Goal: Task Accomplishment & Management: Use online tool/utility

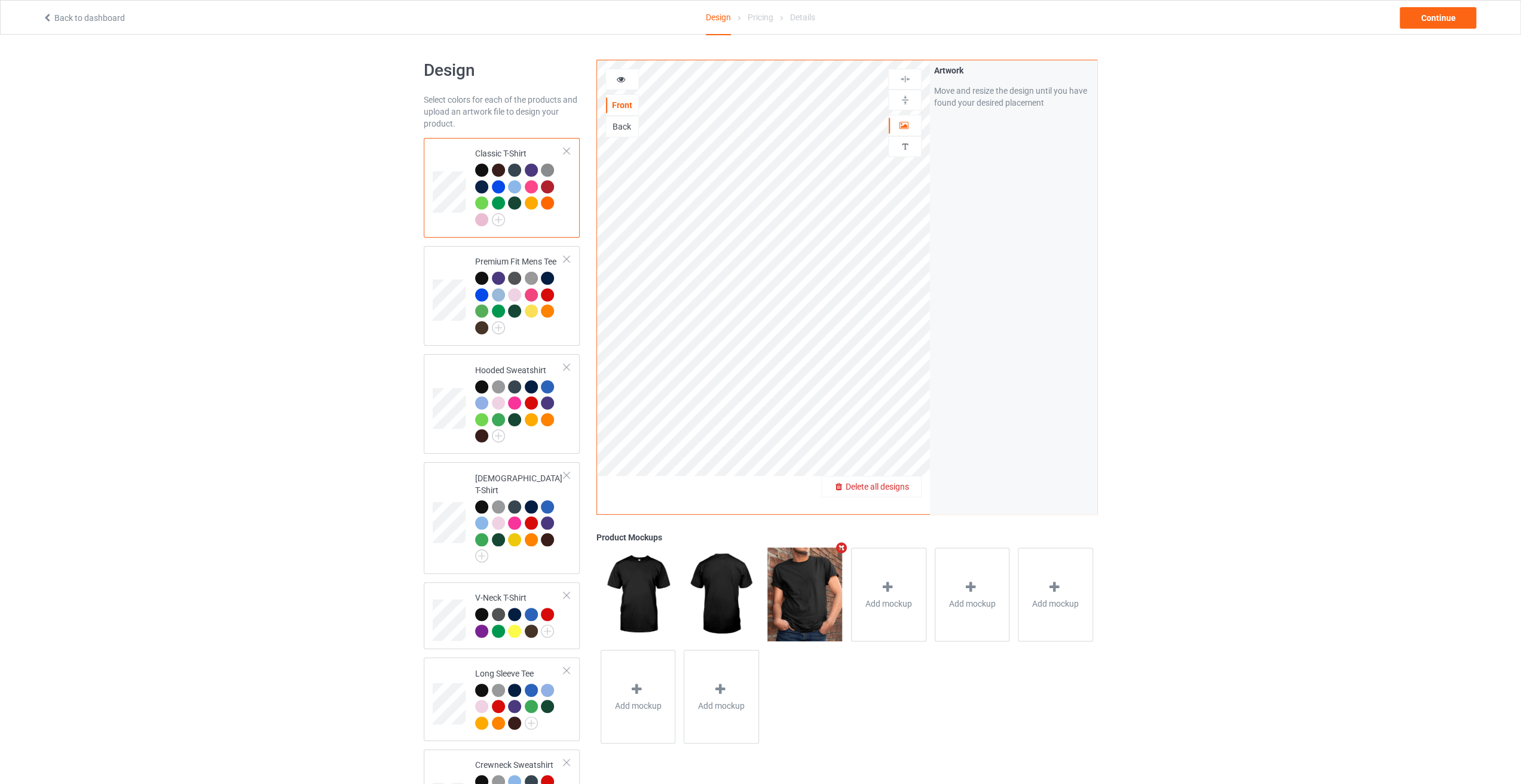
click at [897, 486] on span "Delete all designs" at bounding box center [877, 486] width 63 height 9
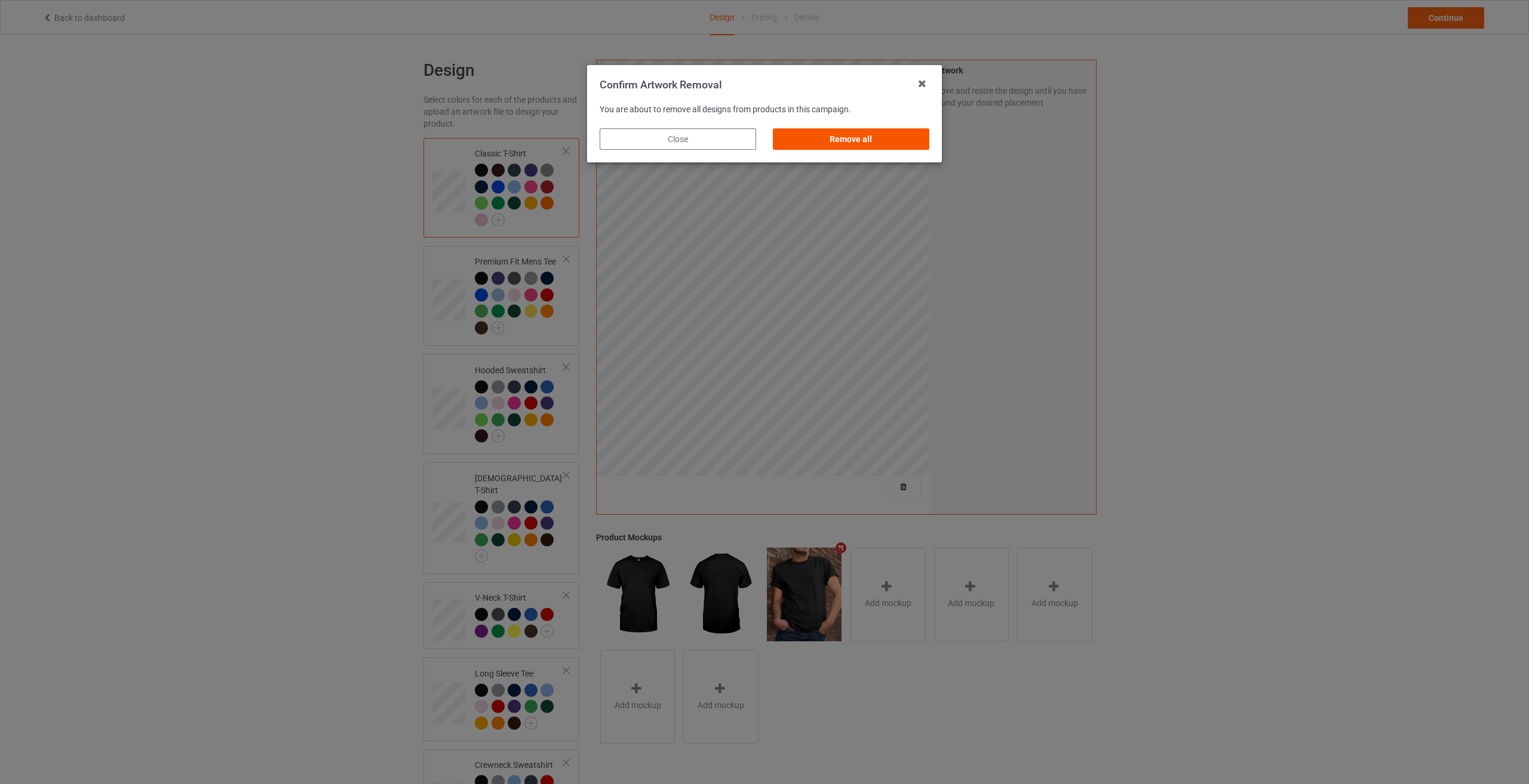
click at [884, 137] on div "Remove all" at bounding box center [851, 139] width 157 height 21
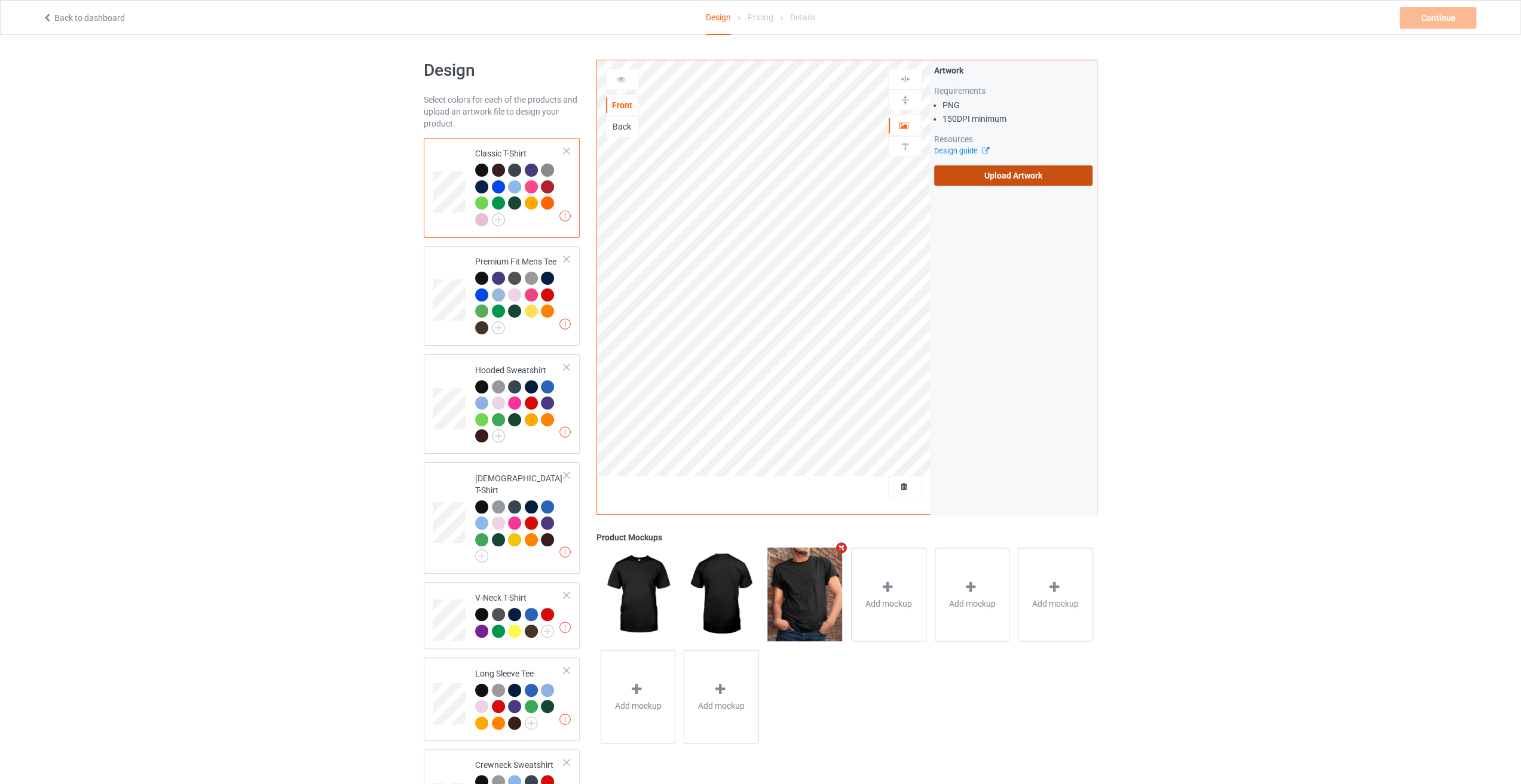
click at [1019, 174] on label "Upload Artwork" at bounding box center [1013, 176] width 158 height 21
click at [0, 0] on input "Upload Artwork" at bounding box center [0, 0] width 0 height 0
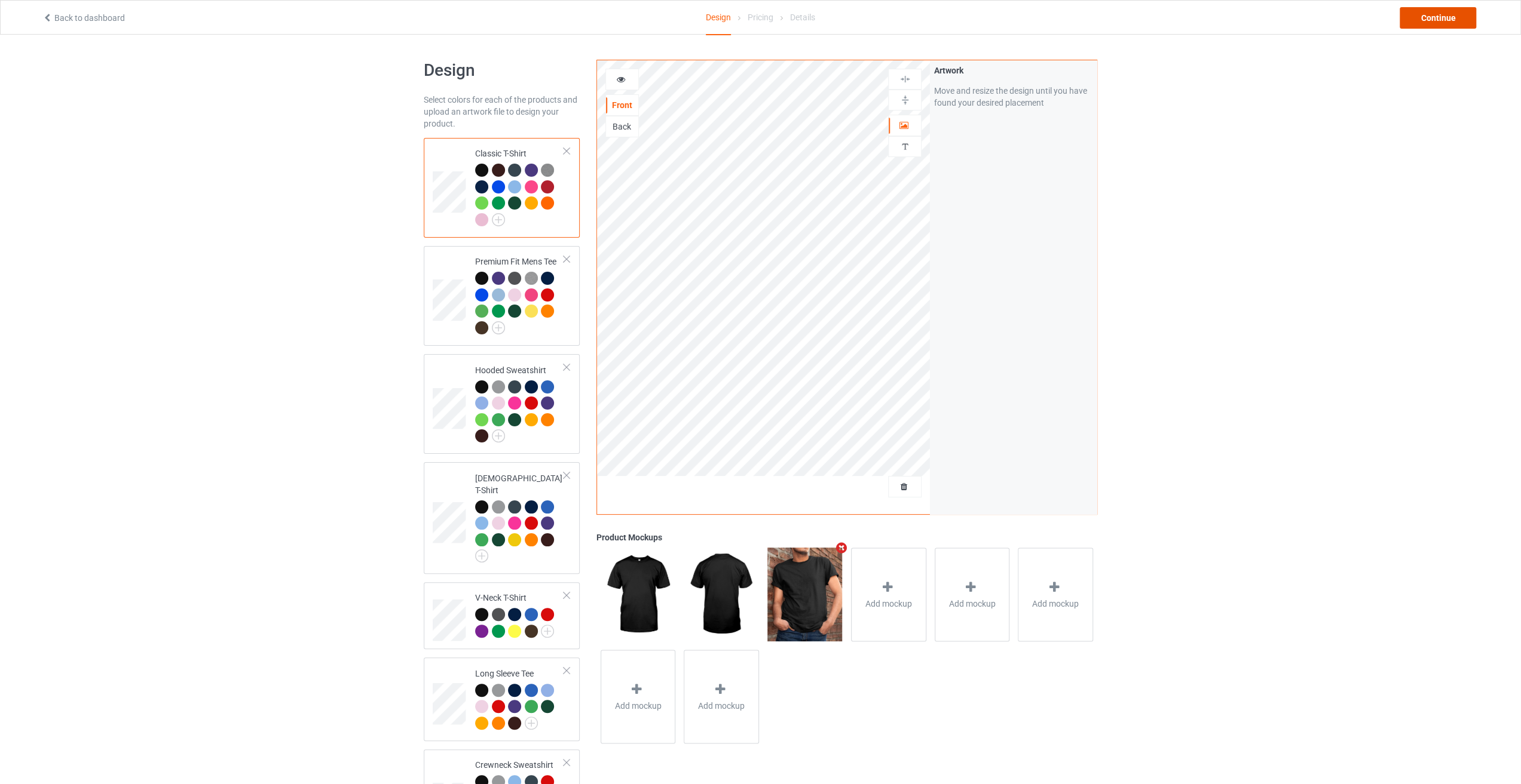
click at [1443, 19] on div "Continue" at bounding box center [1437, 18] width 76 height 21
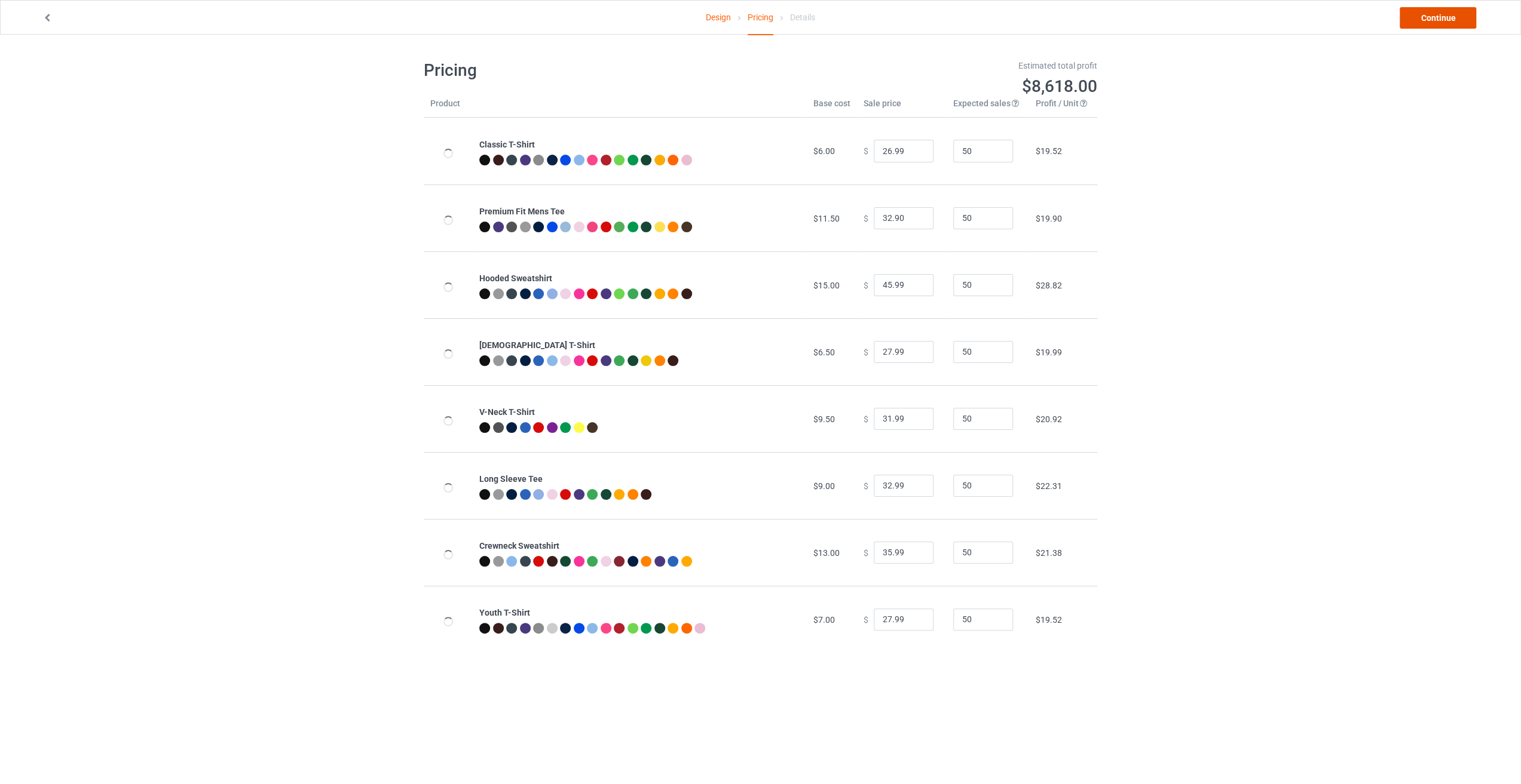
click at [1443, 20] on link "Continue" at bounding box center [1437, 18] width 76 height 21
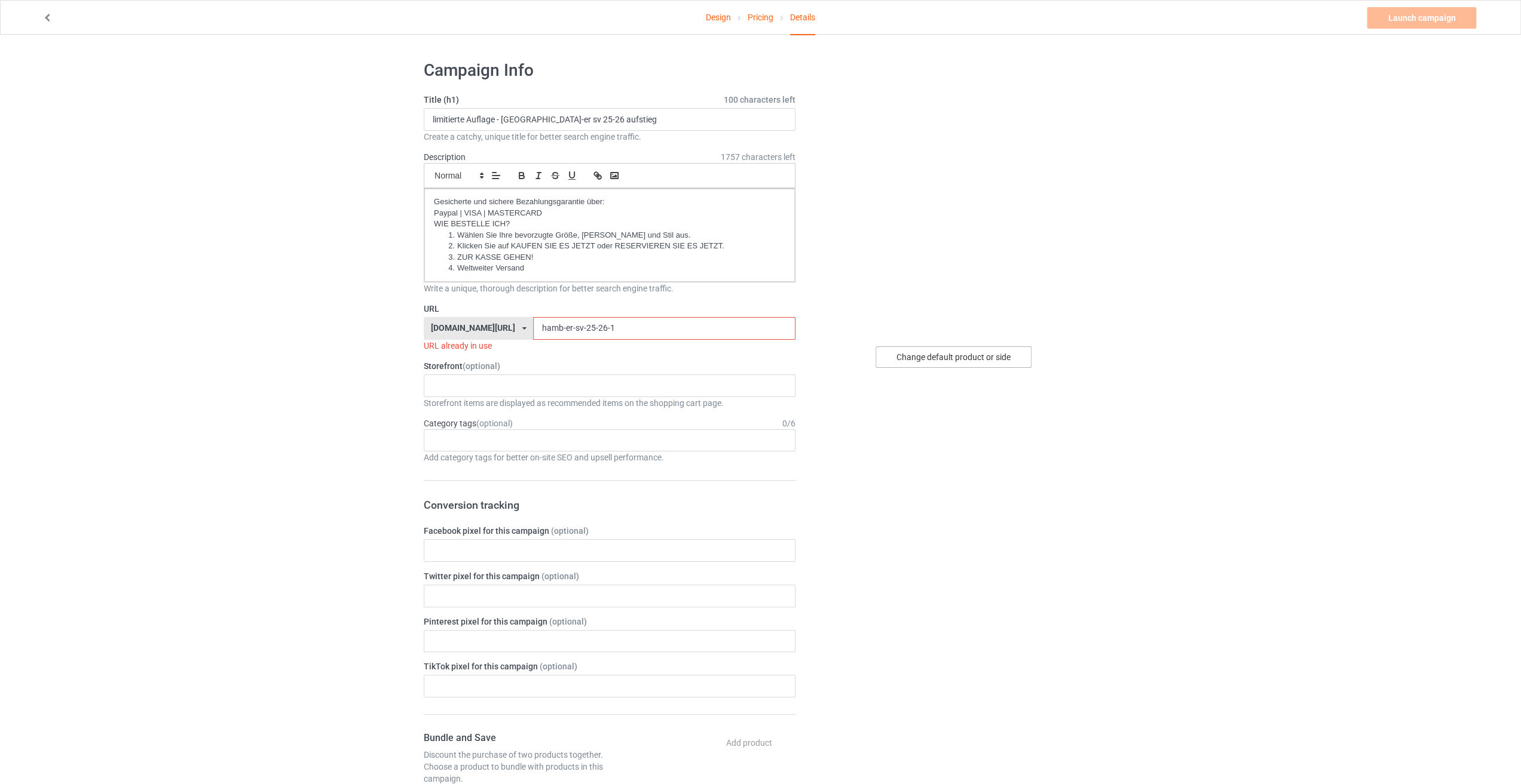
click at [954, 361] on div "Change default product or side" at bounding box center [953, 357] width 156 height 21
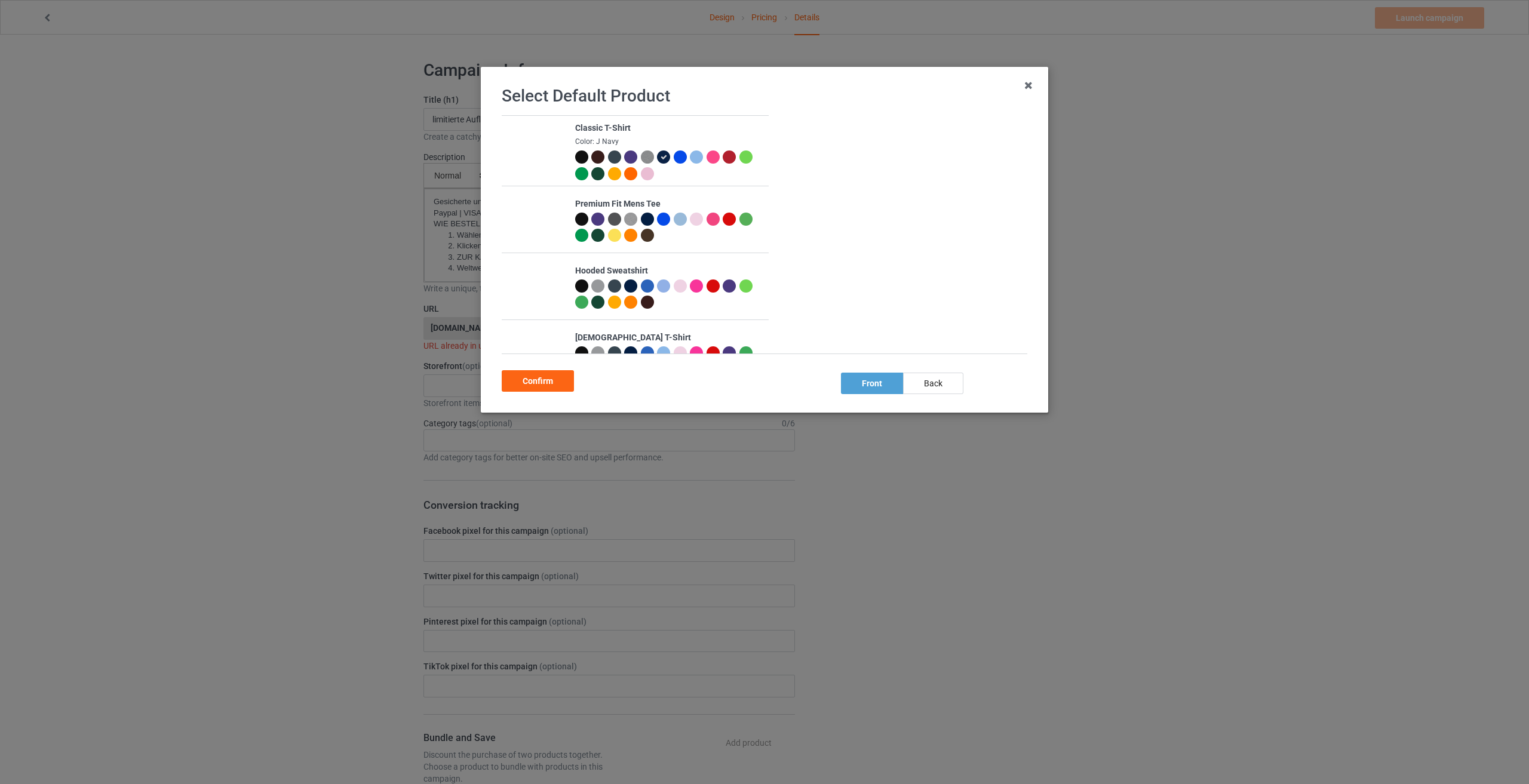
click at [1241, 382] on div "Select Default Product Classic T-Shirt Color: J Navy Premium Fit Mens Tee Hoode…" at bounding box center [764, 392] width 1529 height 784
drag, startPoint x: 1030, startPoint y: 87, endPoint x: 657, endPoint y: 305, distance: 432.0
click at [1029, 87] on icon at bounding box center [1028, 85] width 19 height 19
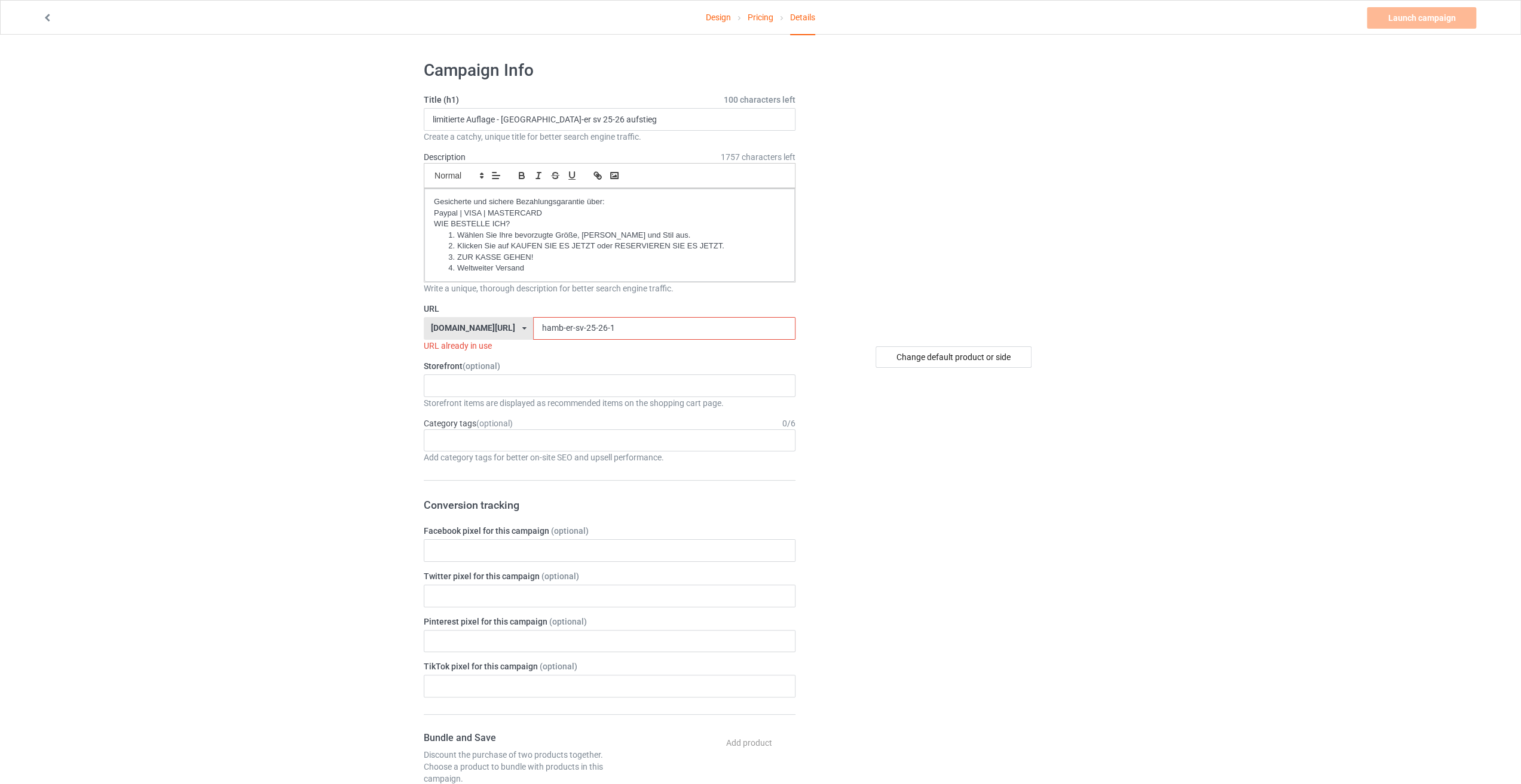
click at [588, 330] on input "hamb-er-sv-25-26-1" at bounding box center [664, 329] width 262 height 23
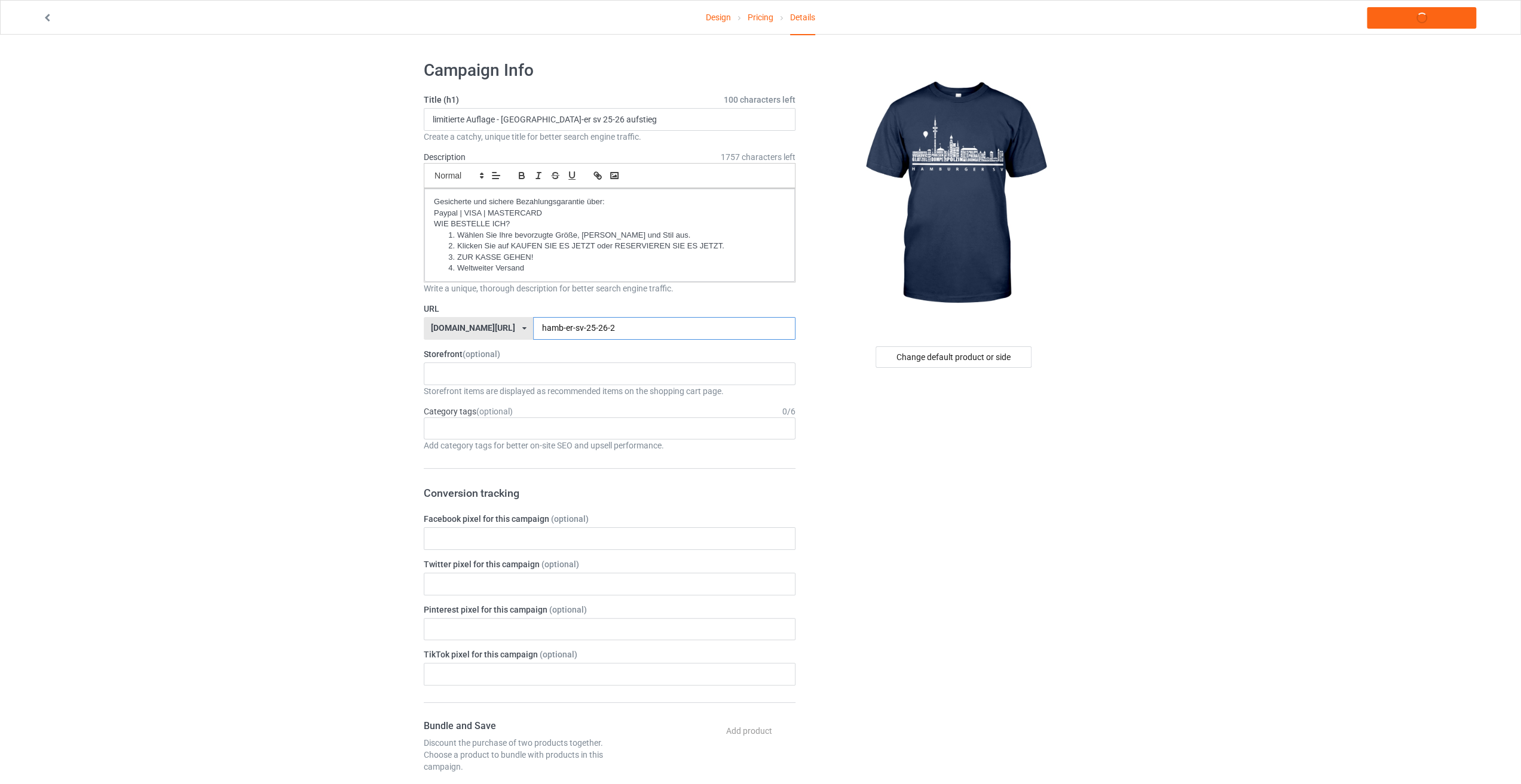
type input "hamb-er-sv-25-26-2"
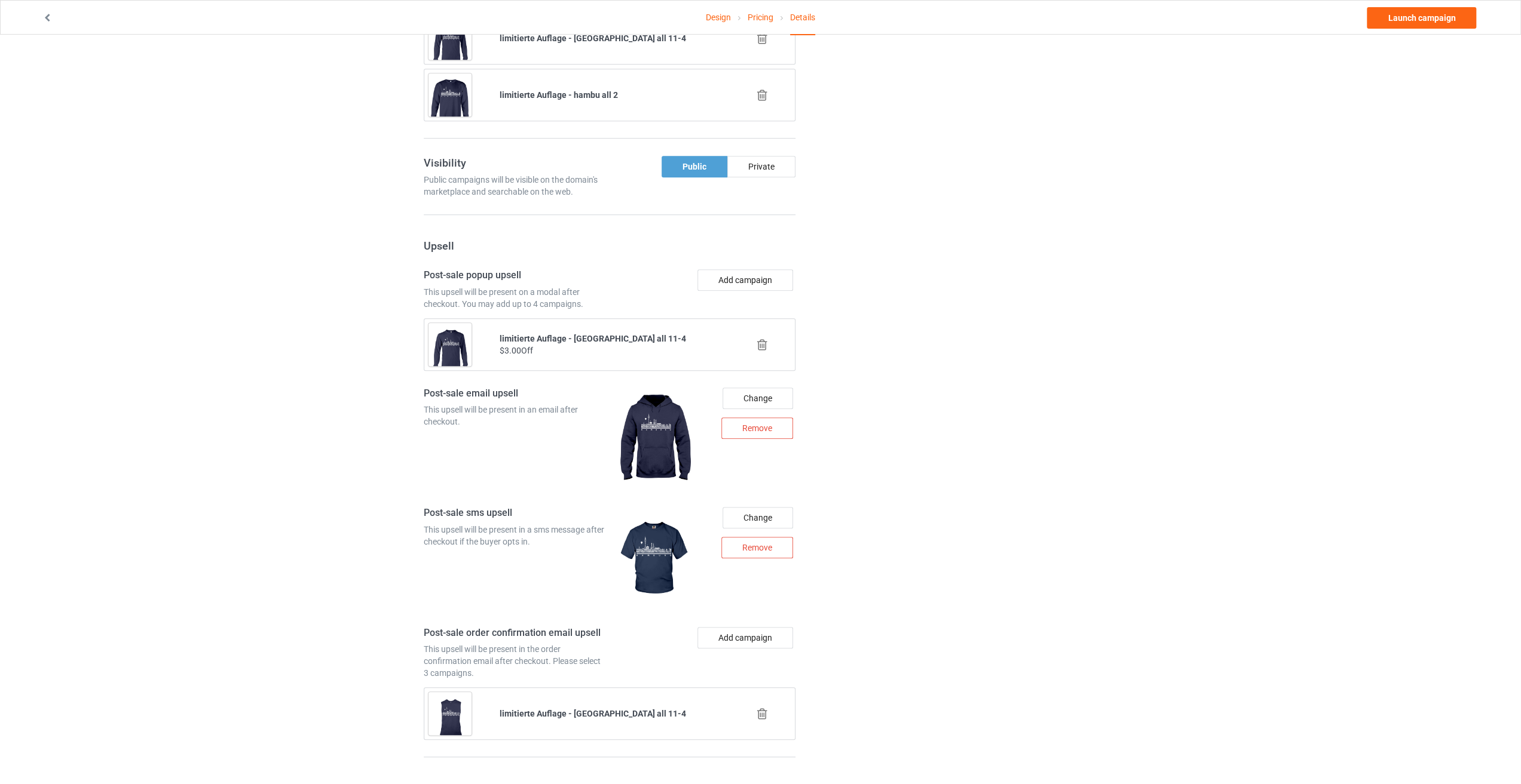
scroll to position [888, 0]
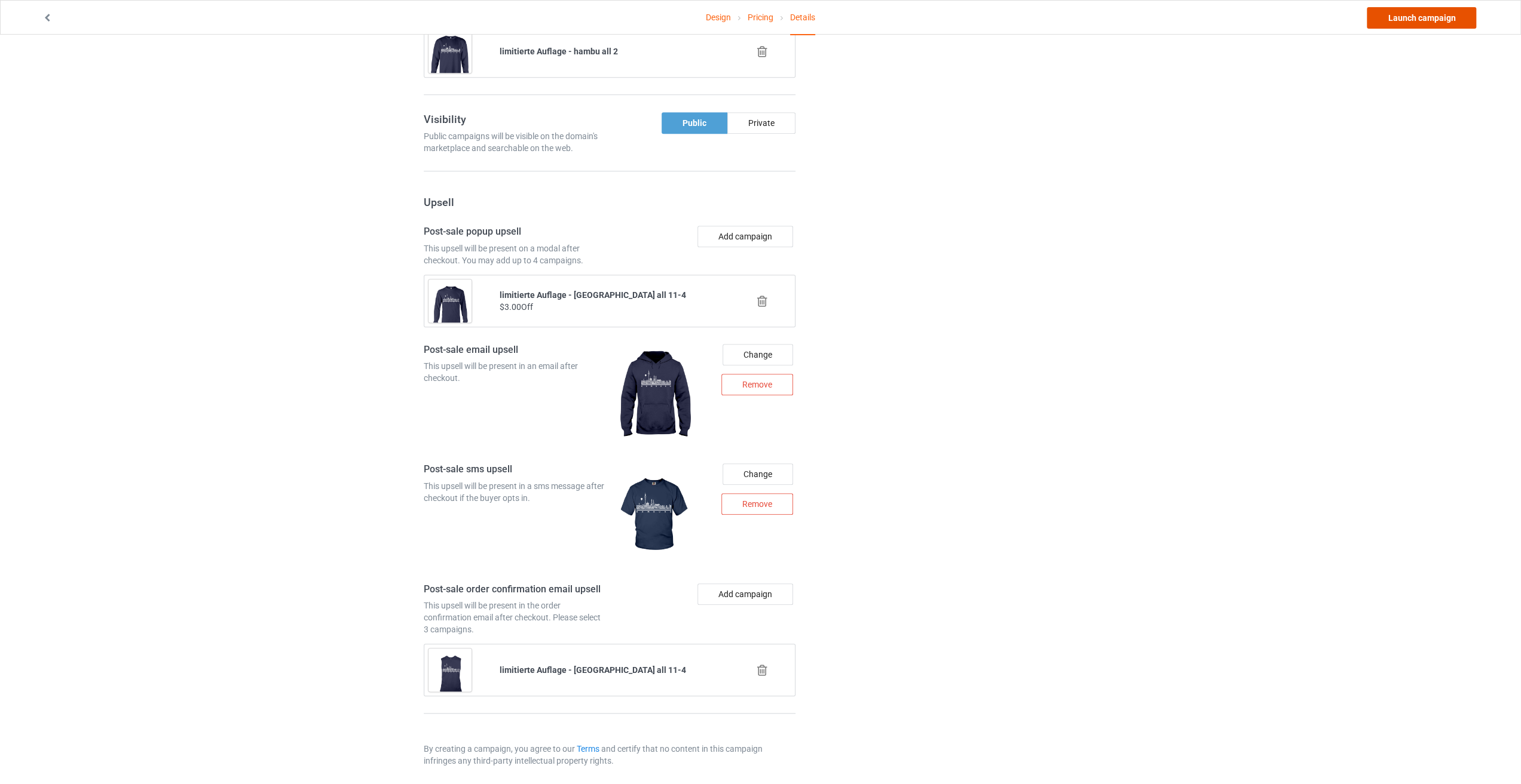
click at [1434, 20] on link "Launch campaign" at bounding box center [1421, 18] width 110 height 21
